Goal: Information Seeking & Learning: Stay updated

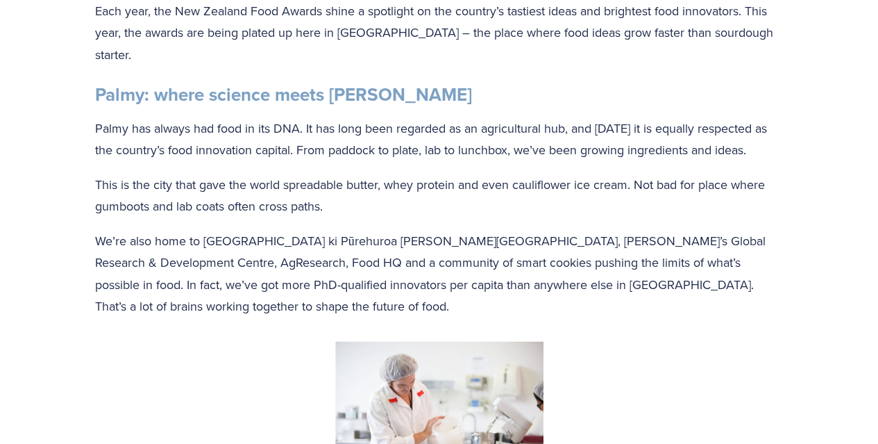
scroll to position [432, 0]
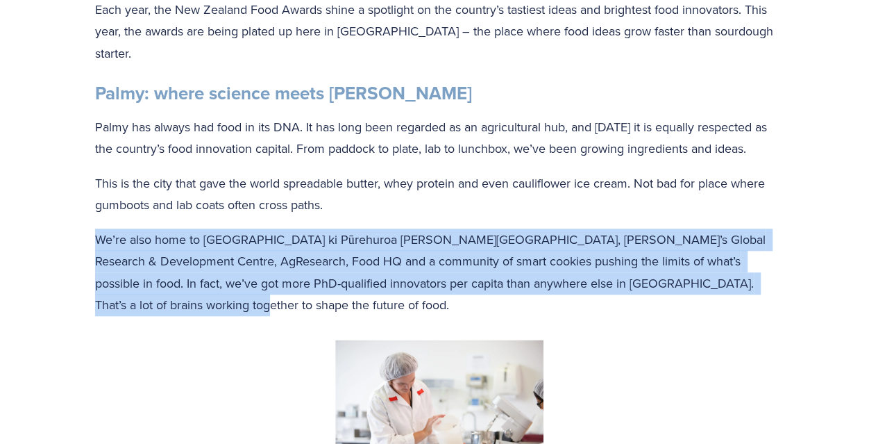
drag, startPoint x: 136, startPoint y: 252, endPoint x: 68, endPoint y: 176, distance: 102.3
click at [147, 228] on p "We’re also home to [GEOGRAPHIC_DATA] ki Pūrehuroa [PERSON_NAME][GEOGRAPHIC_DATA…" at bounding box center [439, 271] width 689 height 87
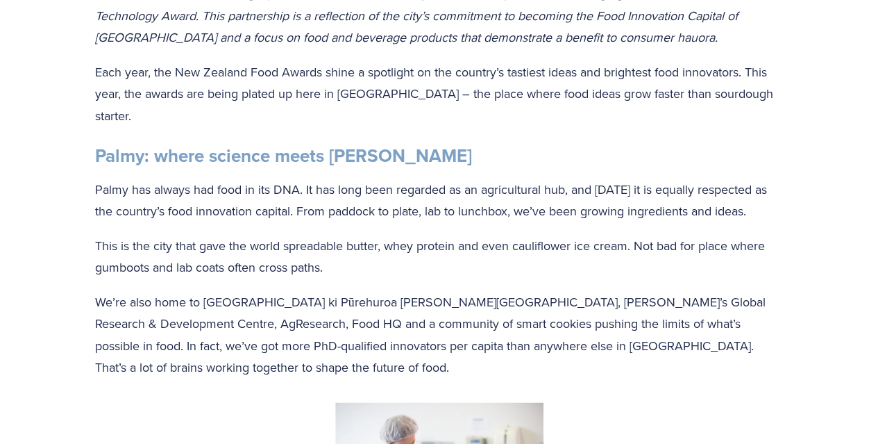
scroll to position [359, 0]
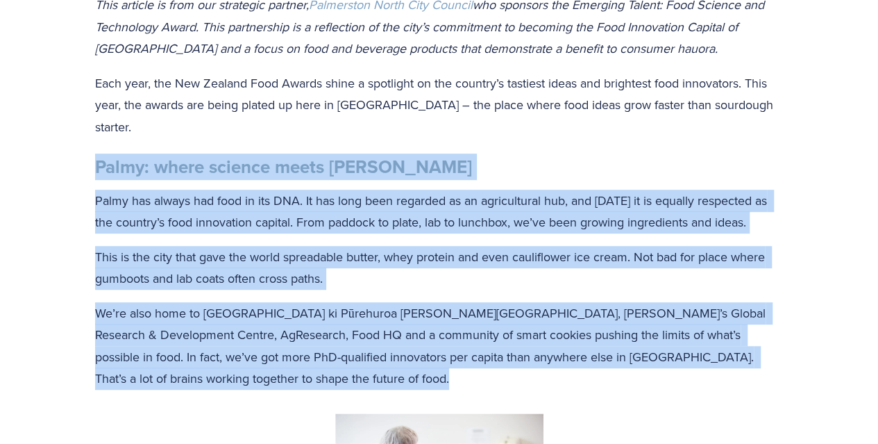
drag, startPoint x: 94, startPoint y: 110, endPoint x: 147, endPoint y: 352, distance: 247.2
click at [140, 342] on div "This article is from our strategic partner, Palmerston North City Council who s…" at bounding box center [439, 197] width 712 height 407
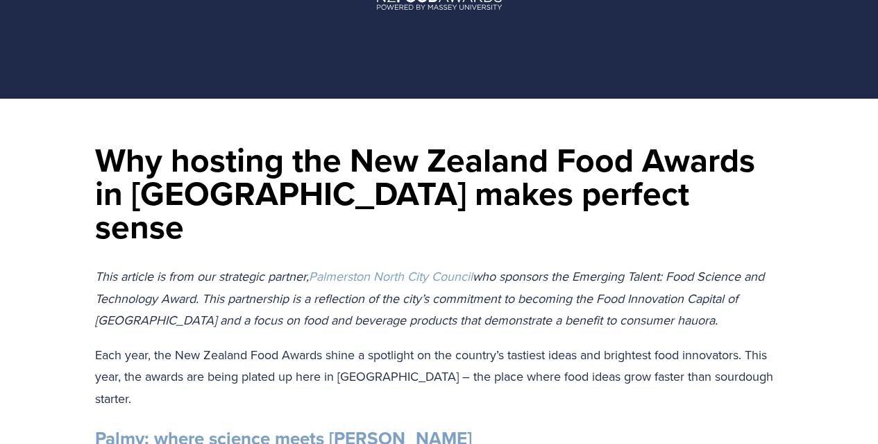
scroll to position [0, 0]
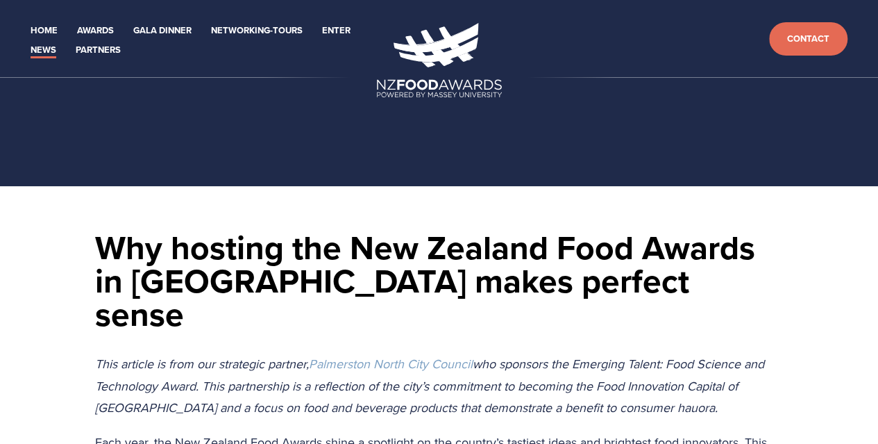
click at [42, 52] on link "News" at bounding box center [44, 50] width 26 height 16
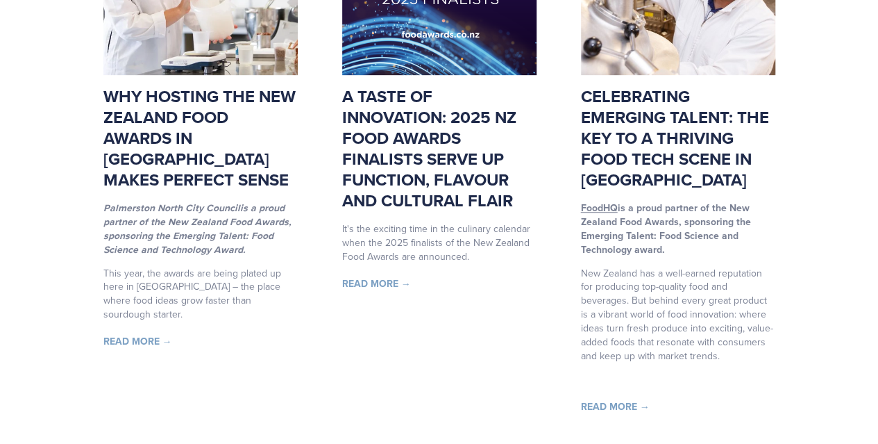
scroll to position [371, 0]
